Goal: Information Seeking & Learning: Learn about a topic

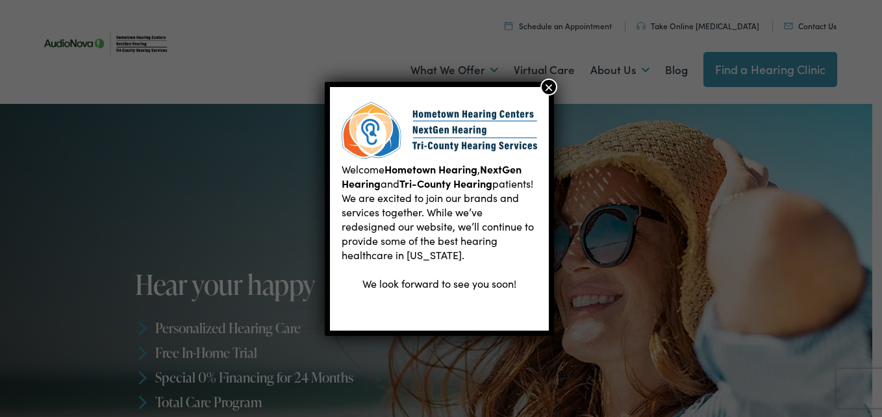
click at [551, 87] on button "×" at bounding box center [548, 87] width 17 height 17
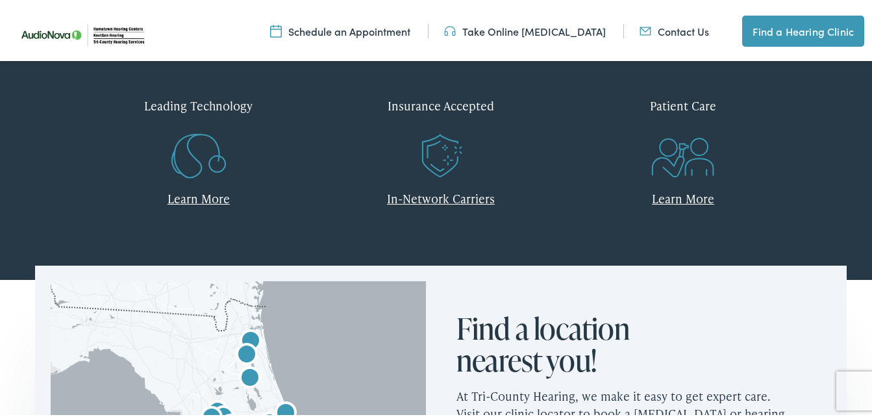
scroll to position [584, 0]
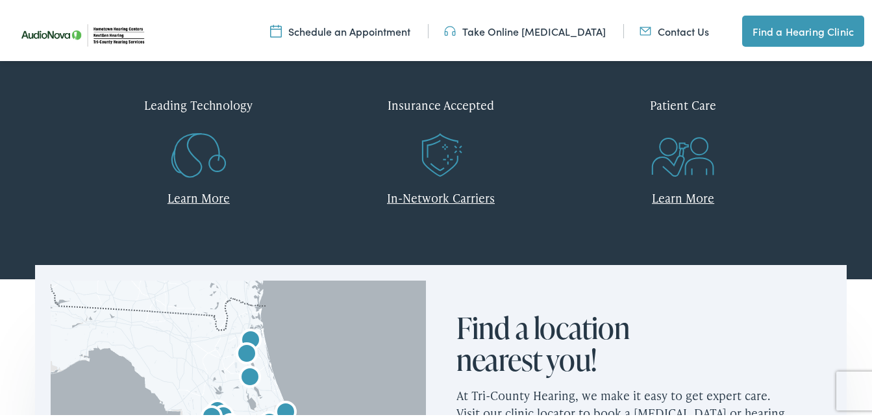
click at [466, 190] on link "In-Network Carriers" at bounding box center [441, 195] width 108 height 16
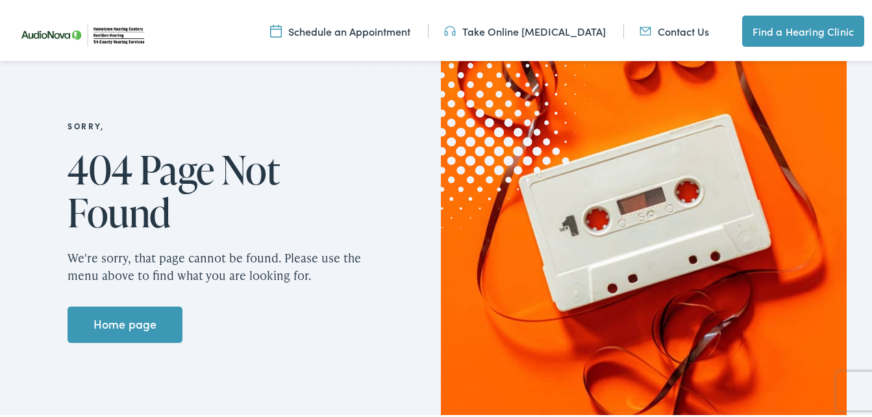
scroll to position [195, 0]
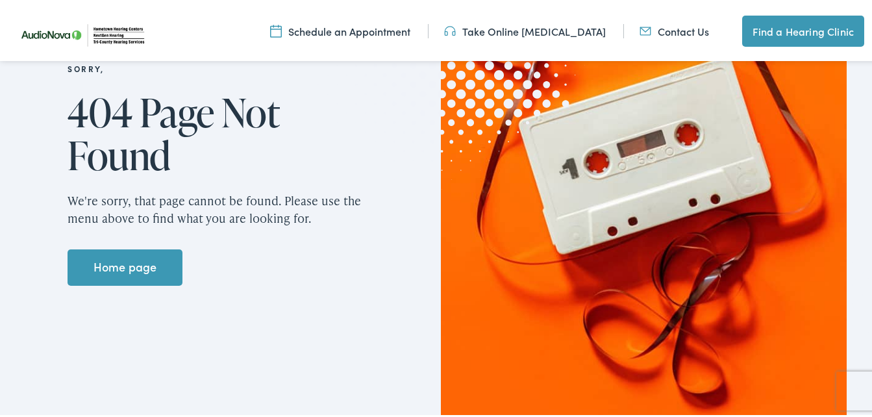
click at [147, 260] on link "Home page" at bounding box center [125, 265] width 115 height 36
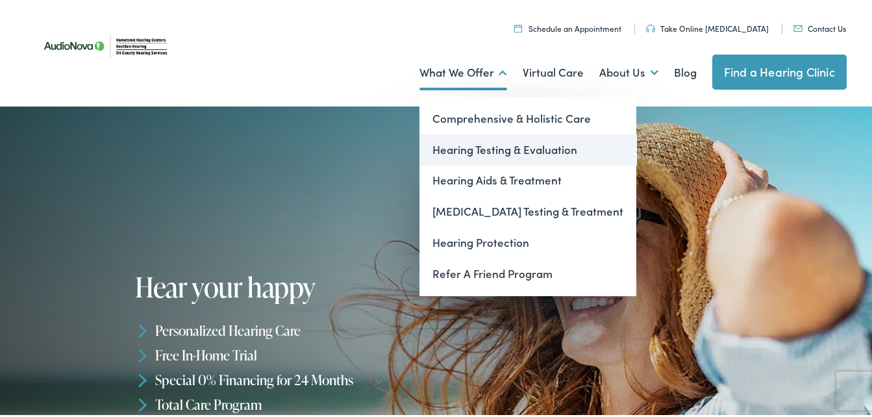
click at [491, 146] on link "Hearing Testing & Evaluation" at bounding box center [527, 147] width 217 height 31
